Goal: Information Seeking & Learning: Learn about a topic

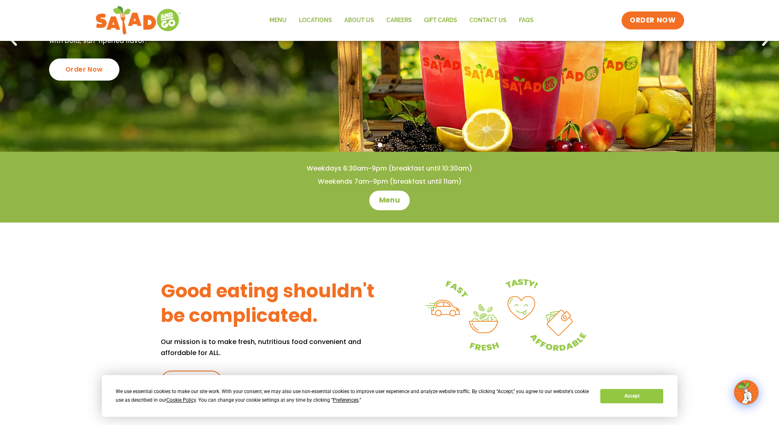
scroll to position [204, 0]
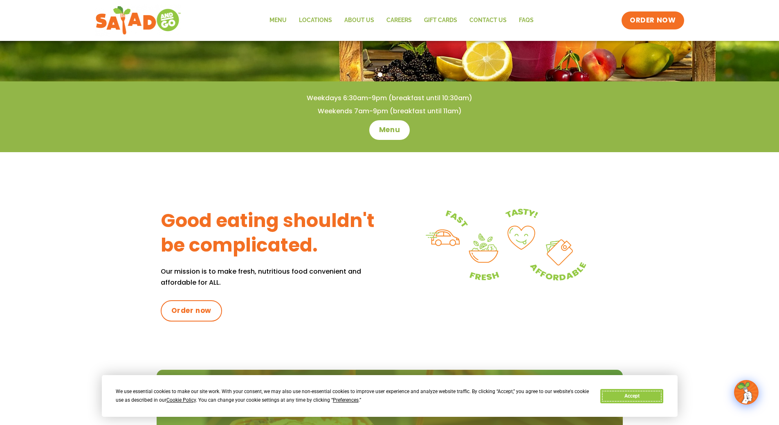
click at [645, 396] on button "Accept" at bounding box center [631, 396] width 63 height 14
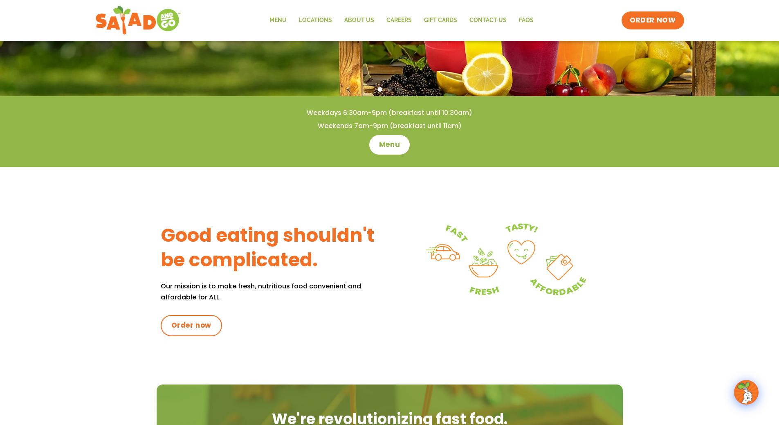
scroll to position [41, 0]
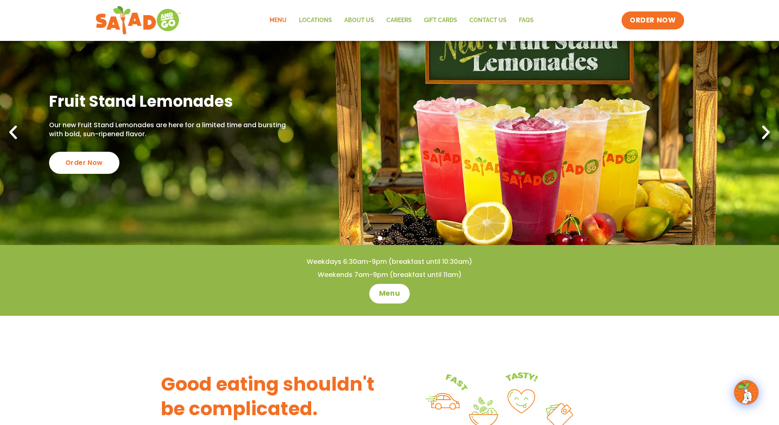
click at [280, 18] on link "Menu" at bounding box center [277, 20] width 29 height 19
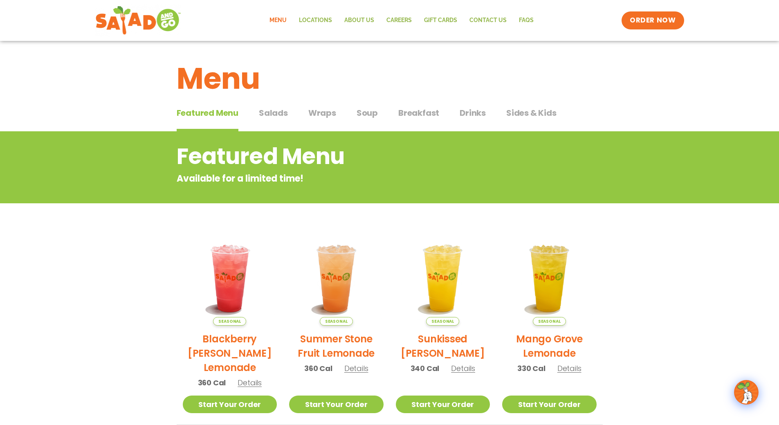
click at [281, 109] on span "Salads" at bounding box center [273, 113] width 29 height 12
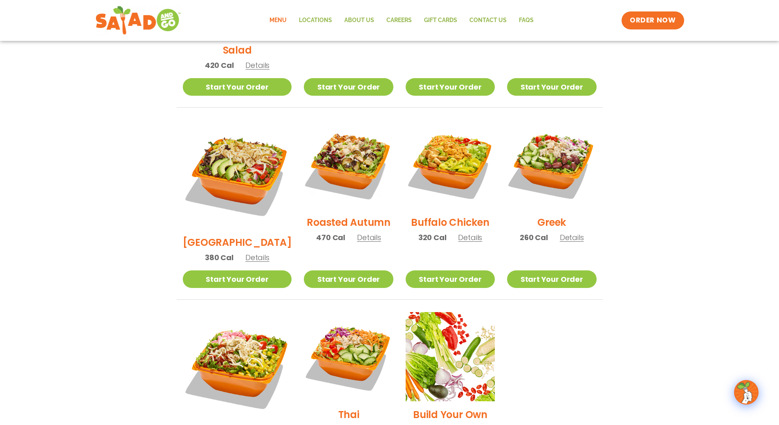
scroll to position [356, 0]
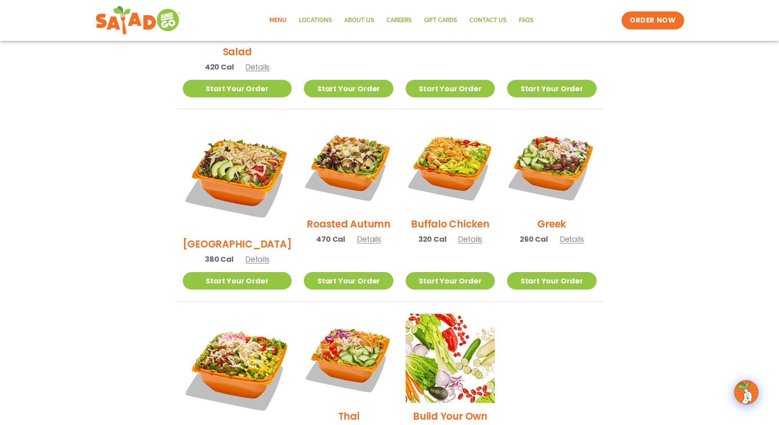
drag, startPoint x: 625, startPoint y: 370, endPoint x: 611, endPoint y: 373, distance: 14.6
click at [611, 373] on div "Seasonal Tuscan Summer Salad 420 Cal Details Start Your Order Seasonal Start Yo…" at bounding box center [390, 204] width 446 height 578
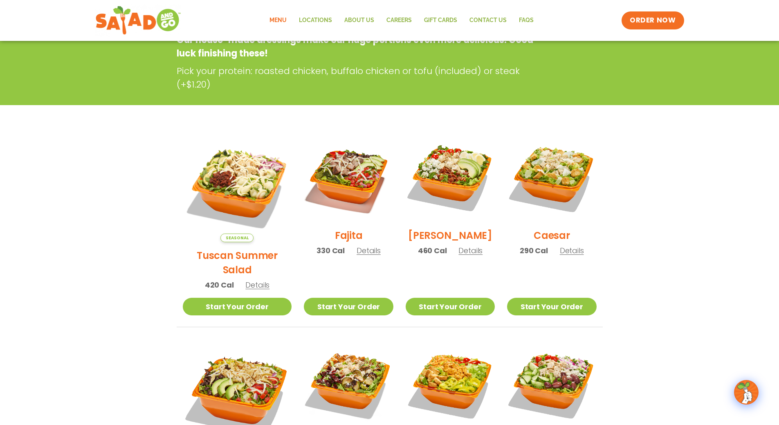
scroll to position [204, 0]
